Goal: Browse casually

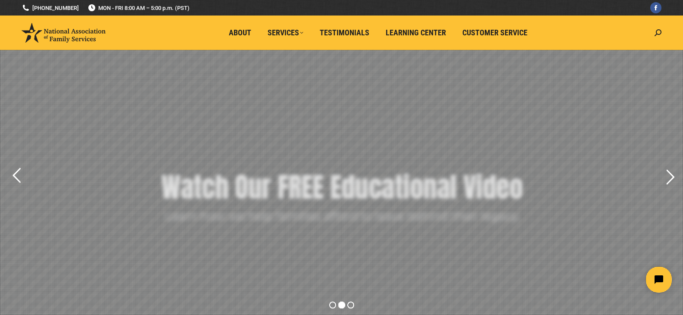
click at [343, 304] on rs-bullet at bounding box center [341, 304] width 7 height 7
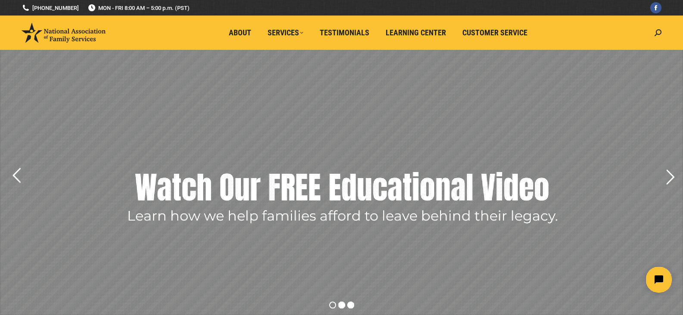
click at [347, 304] on rs-bullet at bounding box center [350, 304] width 7 height 7
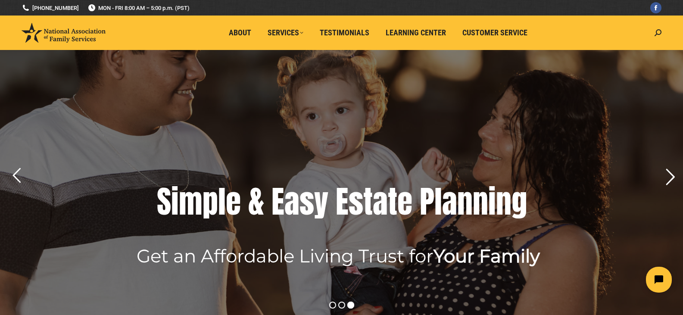
click at [672, 176] on rs-arrow at bounding box center [670, 177] width 22 height 22
